Goal: Information Seeking & Learning: Find specific page/section

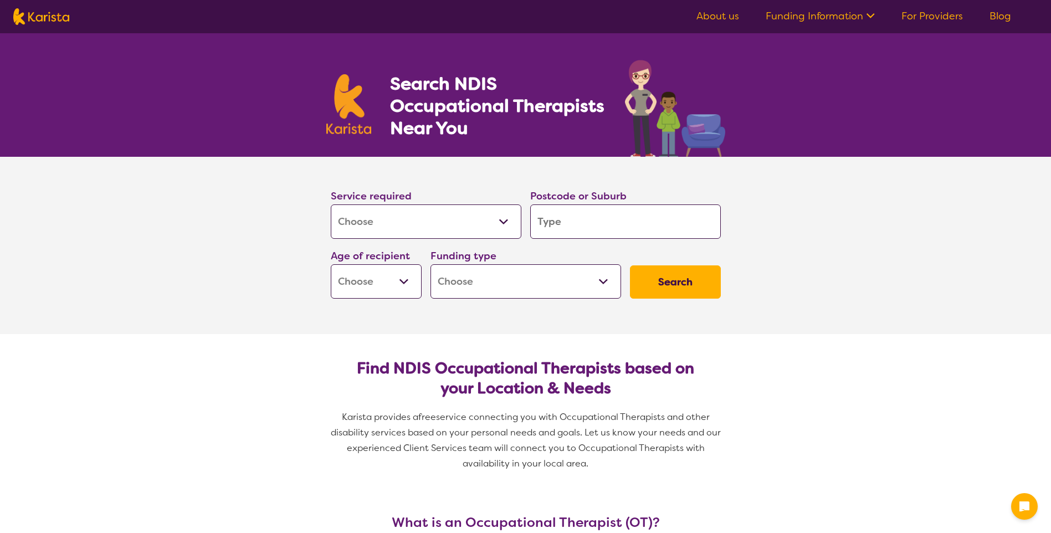
select select "[MEDICAL_DATA]"
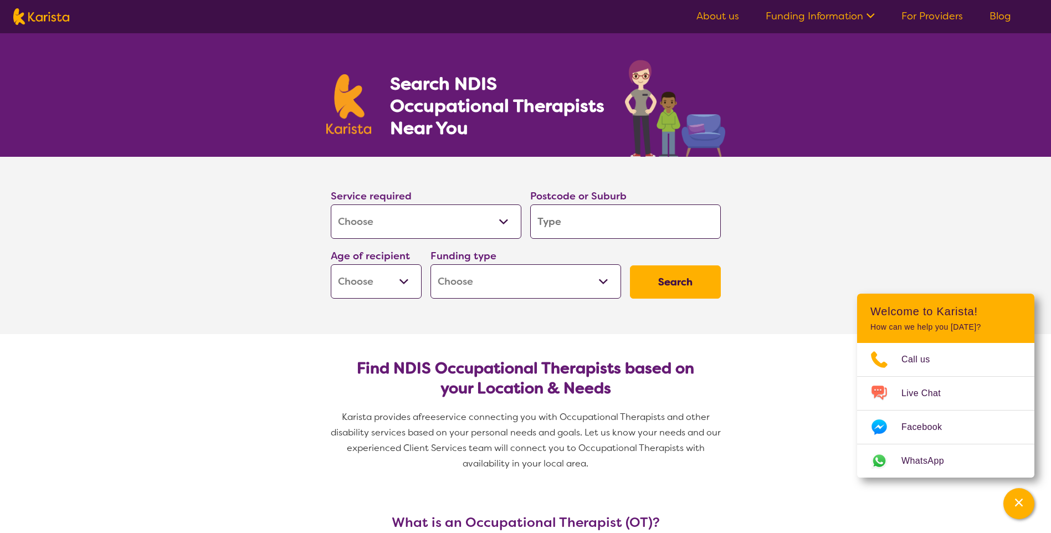
click at [598, 217] on input "search" at bounding box center [625, 221] width 191 height 34
type input "3"
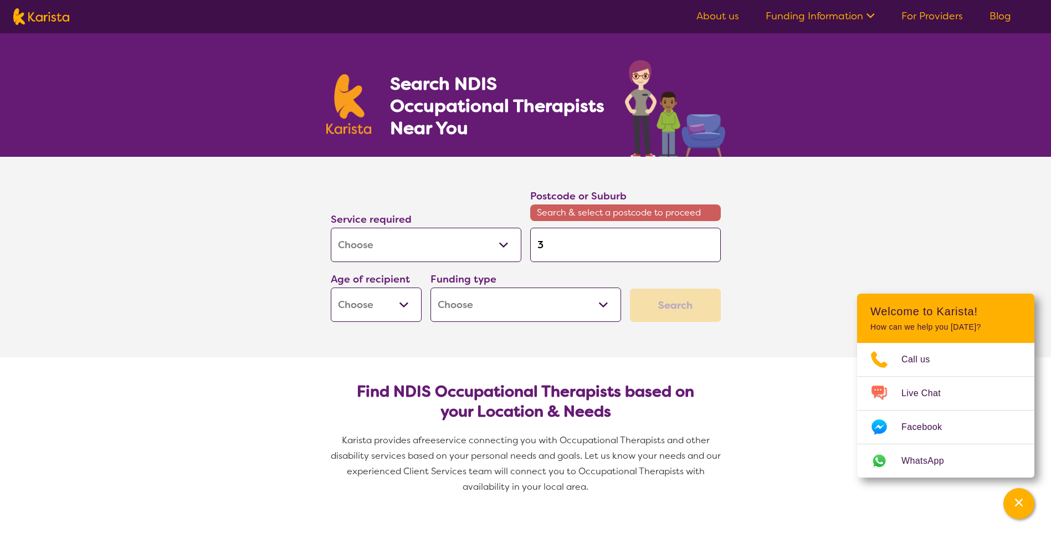
type input "35"
type input "355"
type input "3550"
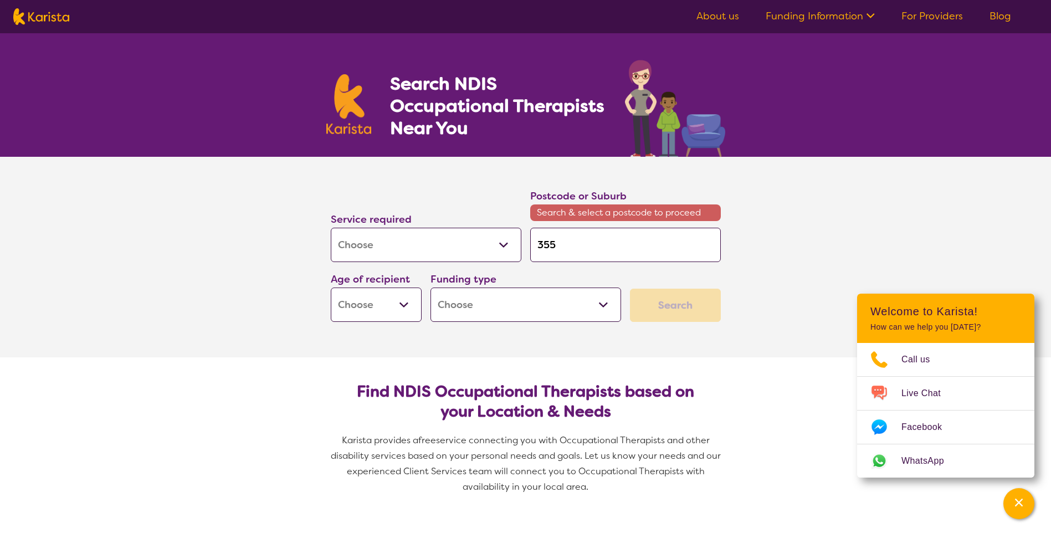
type input "3550"
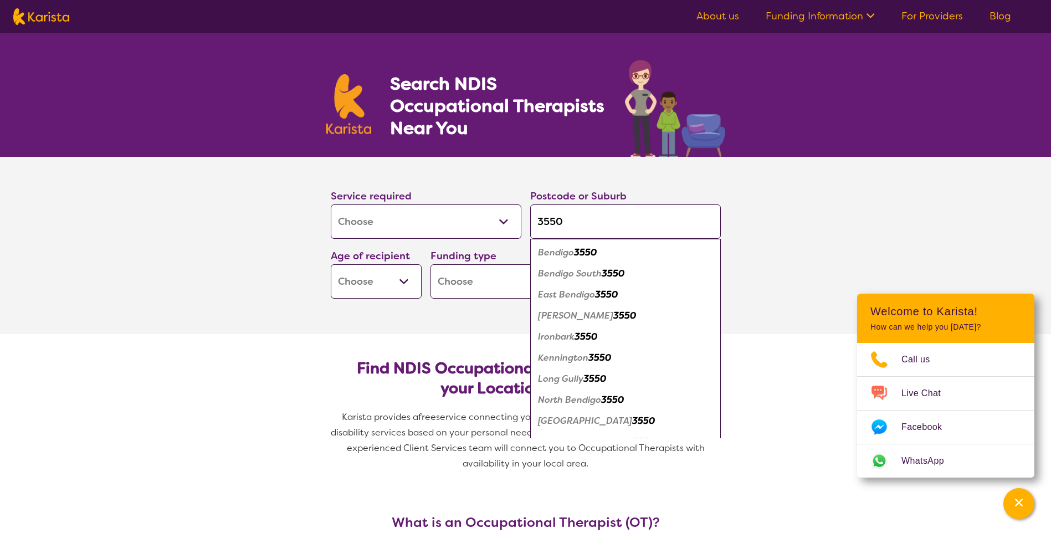
type input "3550"
click at [581, 254] on em "3550" at bounding box center [585, 252] width 23 height 12
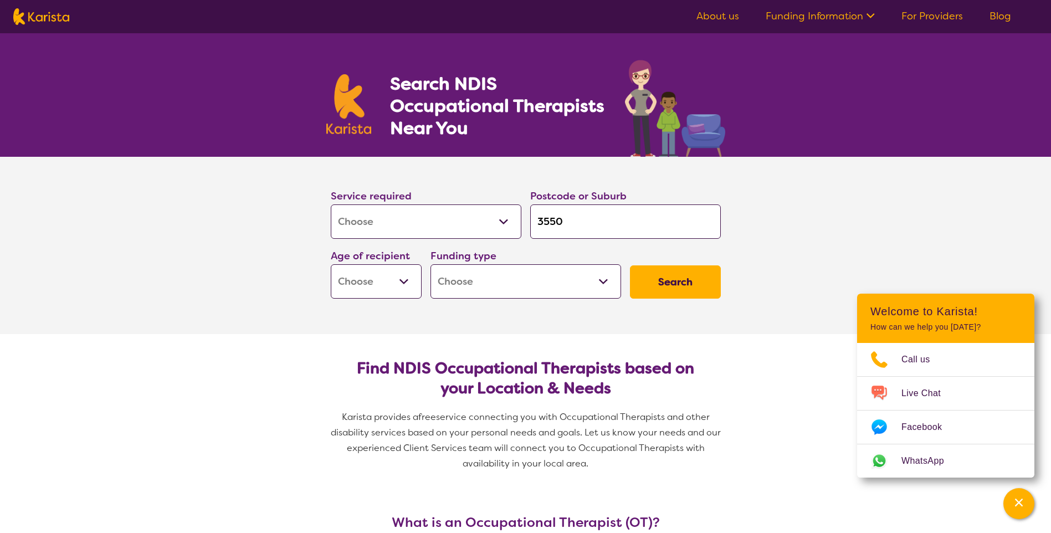
click at [410, 287] on select "Early Childhood - 0 to 9 Child - 10 to 11 Adolescent - 12 to 17 Adult - 18 to 6…" at bounding box center [376, 281] width 91 height 34
select select "AD"
click at [331, 264] on select "Early Childhood - 0 to 9 Child - 10 to 11 Adolescent - 12 to 17 Adult - 18 to 6…" at bounding box center [376, 281] width 91 height 34
select select "AD"
click at [590, 290] on select "Home Care Package (HCP) National Disability Insurance Scheme (NDIS) I don't know" at bounding box center [525, 281] width 191 height 34
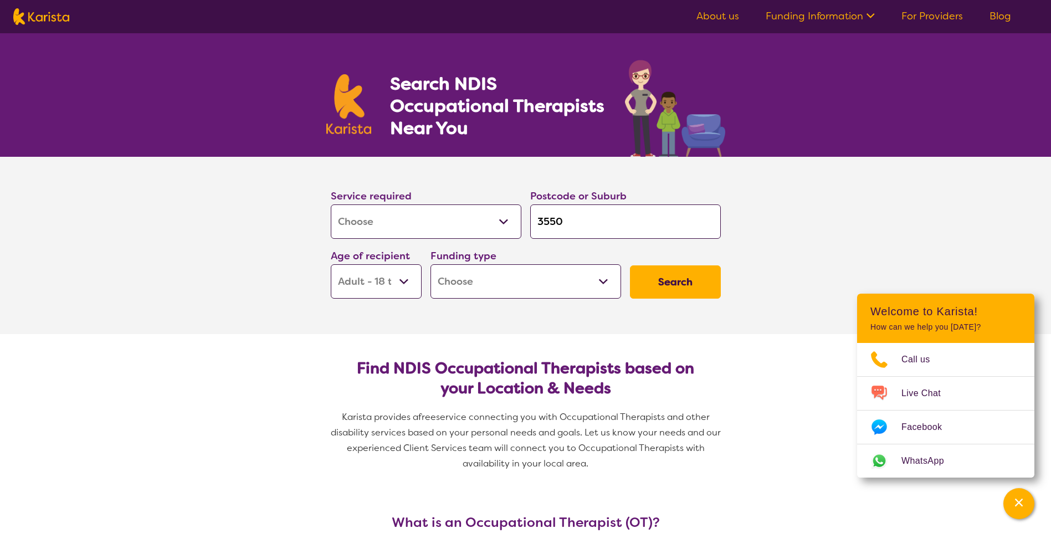
click at [798, 238] on section "Service required Allied Health Assistant Assessment ([MEDICAL_DATA] or [MEDICAL…" at bounding box center [525, 245] width 1051 height 177
click at [648, 290] on button "Search" at bounding box center [675, 281] width 91 height 33
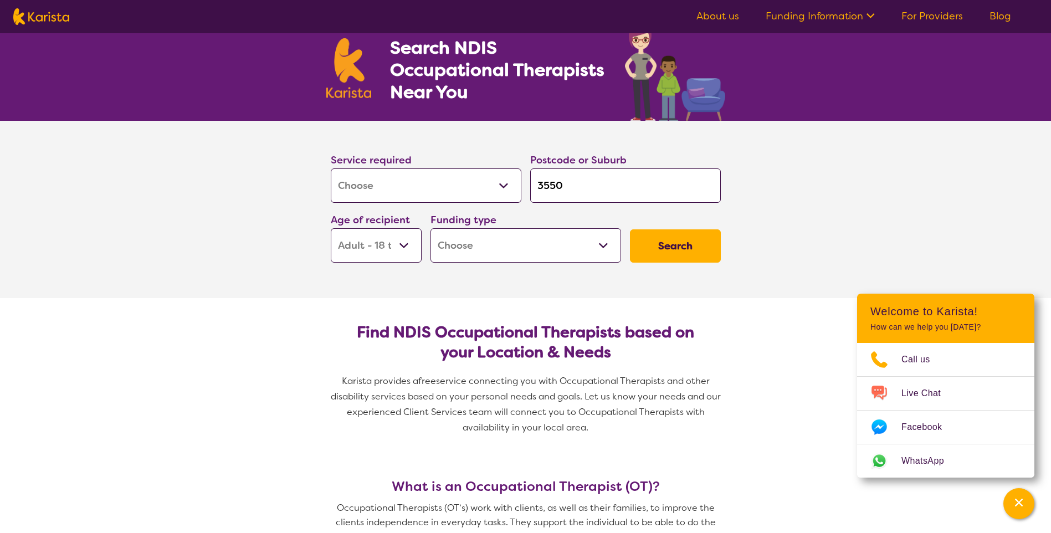
scroll to position [55, 0]
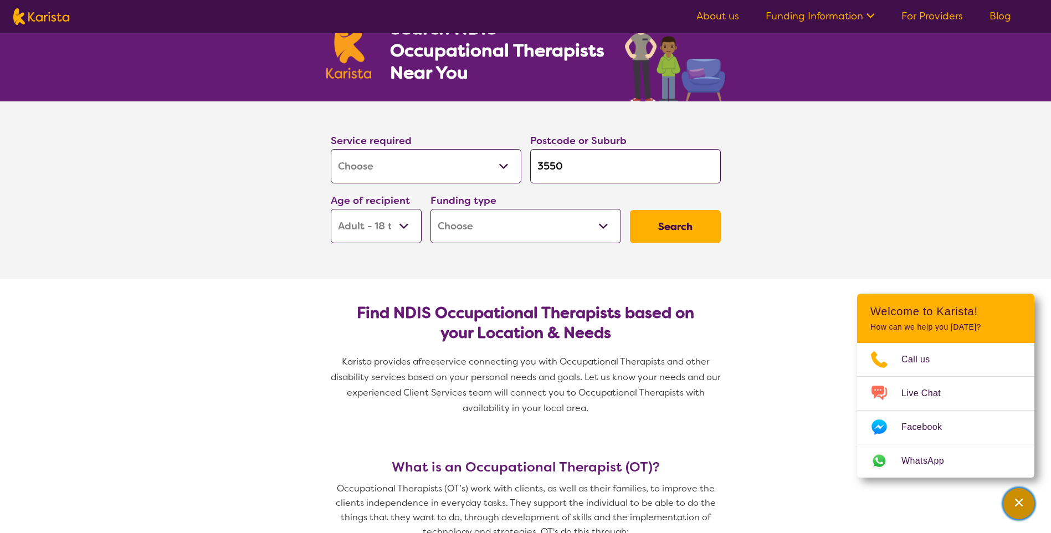
click at [1013, 497] on icon "Channel Menu" at bounding box center [1018, 502] width 11 height 11
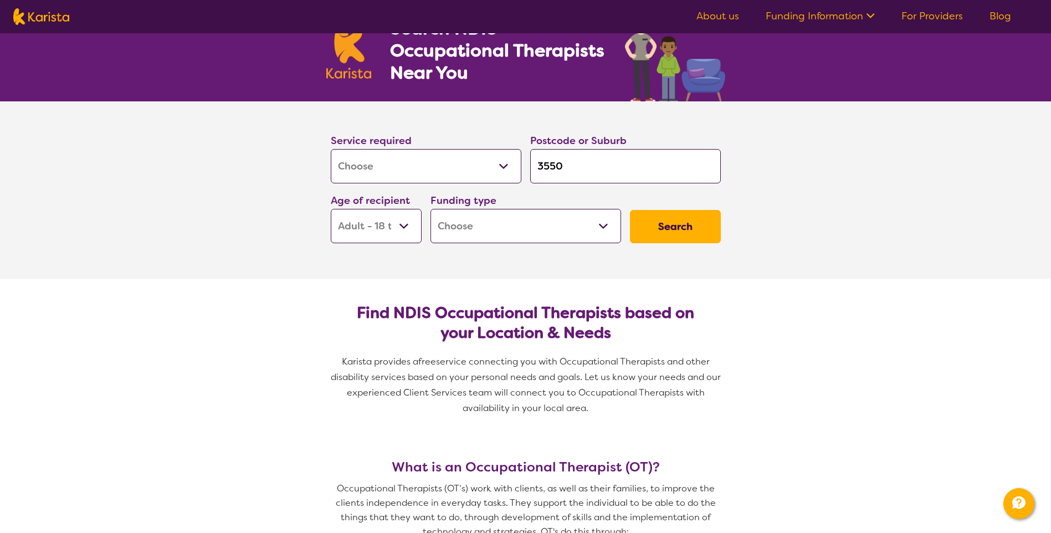
click at [668, 227] on button "Search" at bounding box center [675, 226] width 91 height 33
click at [574, 231] on select "Home Care Package (HCP) National Disability Insurance Scheme (NDIS) I don't know" at bounding box center [525, 226] width 191 height 34
select select "NDIS"
click at [430, 209] on select "Home Care Package (HCP) National Disability Insurance Scheme (NDIS) I don't know" at bounding box center [525, 226] width 191 height 34
select select "NDIS"
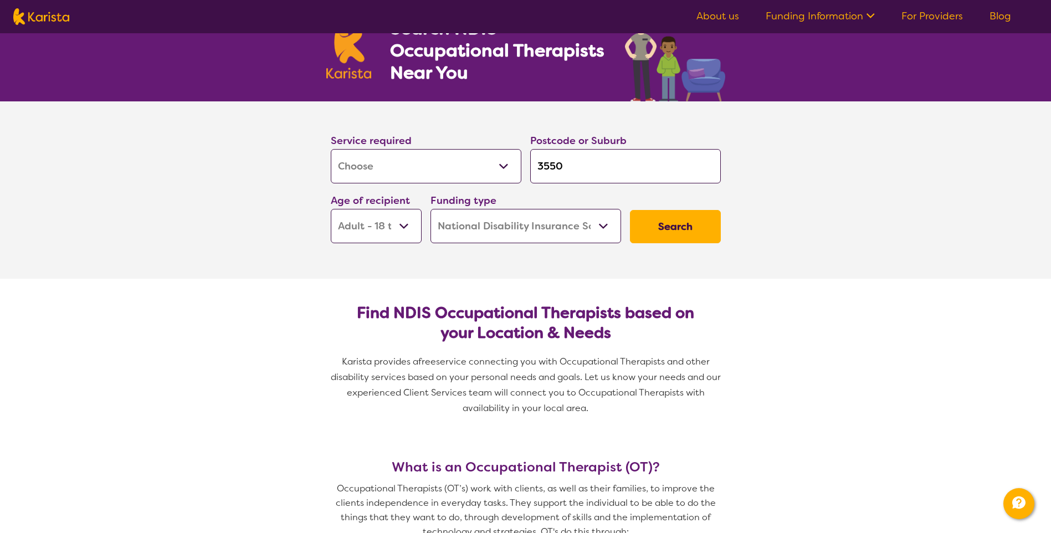
click at [707, 233] on button "Search" at bounding box center [675, 226] width 91 height 33
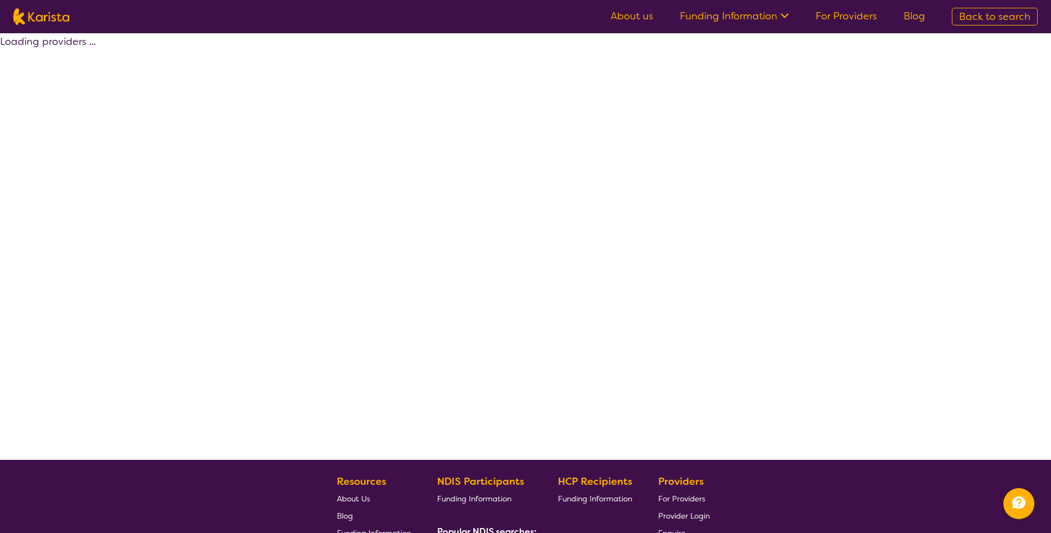
select select "by_score"
